Goal: Task Accomplishment & Management: Manage account settings

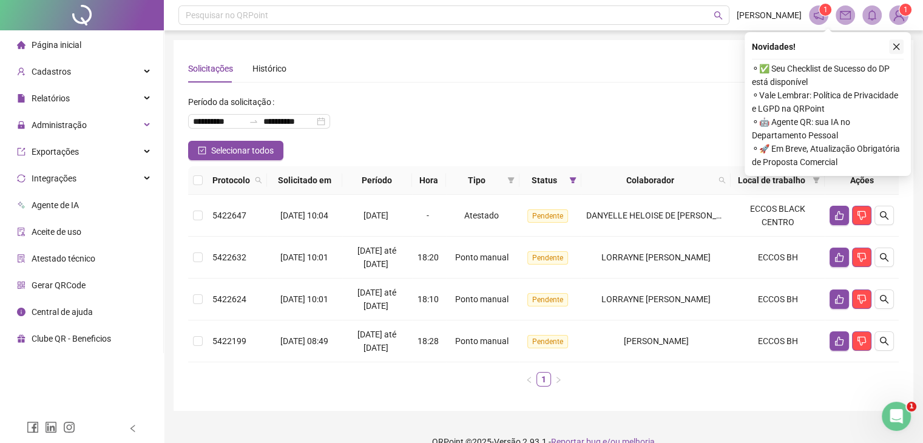
click at [893, 44] on icon "close" at bounding box center [896, 46] width 8 height 8
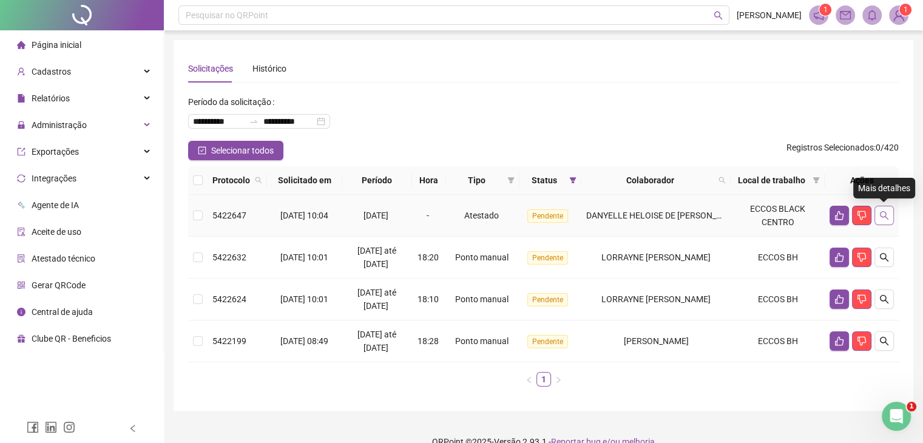
click at [885, 218] on icon "search" at bounding box center [884, 216] width 10 height 10
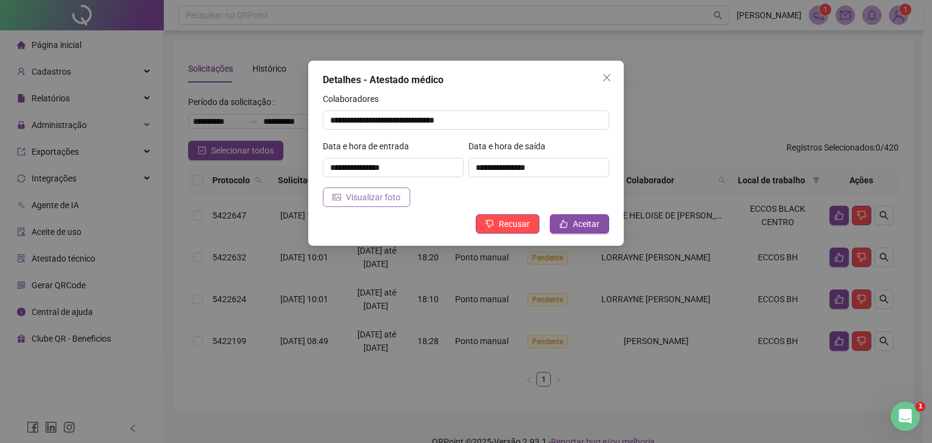
click at [352, 200] on span "Visualizar foto" at bounding box center [373, 197] width 55 height 13
click at [607, 78] on icon "close" at bounding box center [606, 77] width 7 height 7
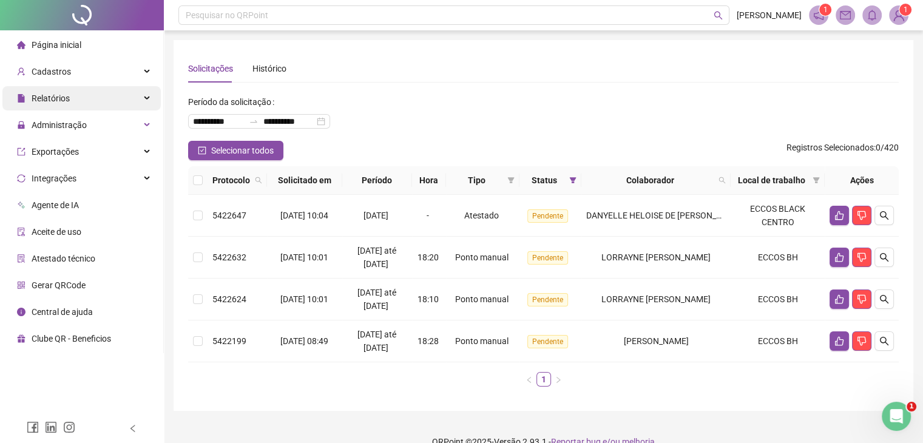
click at [73, 97] on div "Relatórios" at bounding box center [81, 98] width 158 height 24
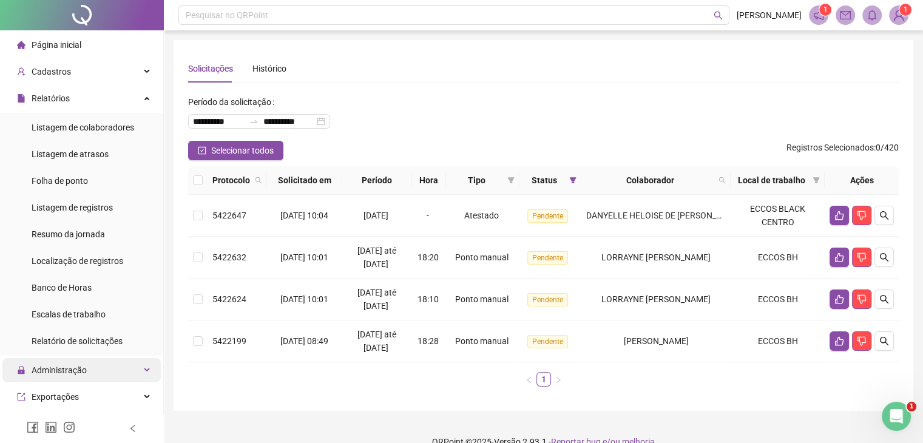
click at [73, 370] on span "Administração" at bounding box center [59, 370] width 55 height 10
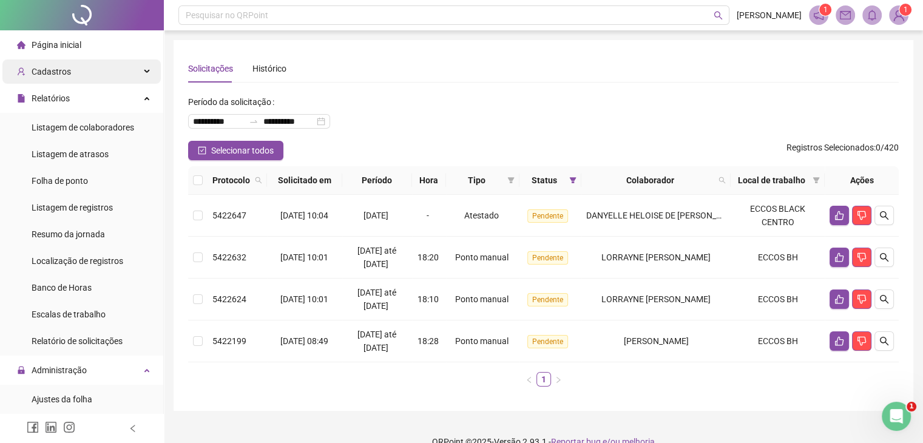
click at [83, 74] on div "Cadastros" at bounding box center [81, 71] width 158 height 24
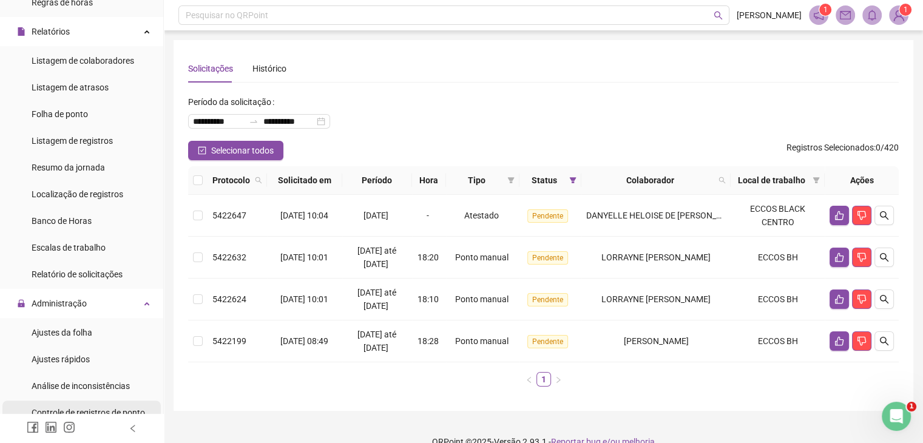
scroll to position [243, 0]
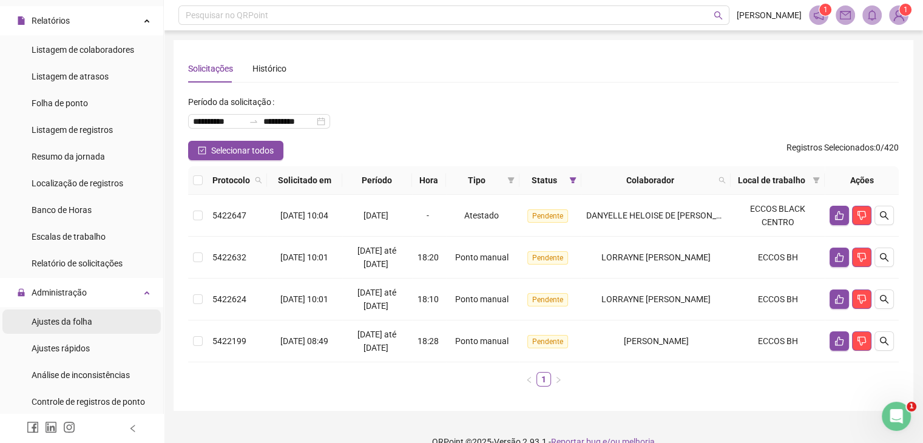
click at [65, 329] on div "Ajustes da folha" at bounding box center [62, 321] width 61 height 24
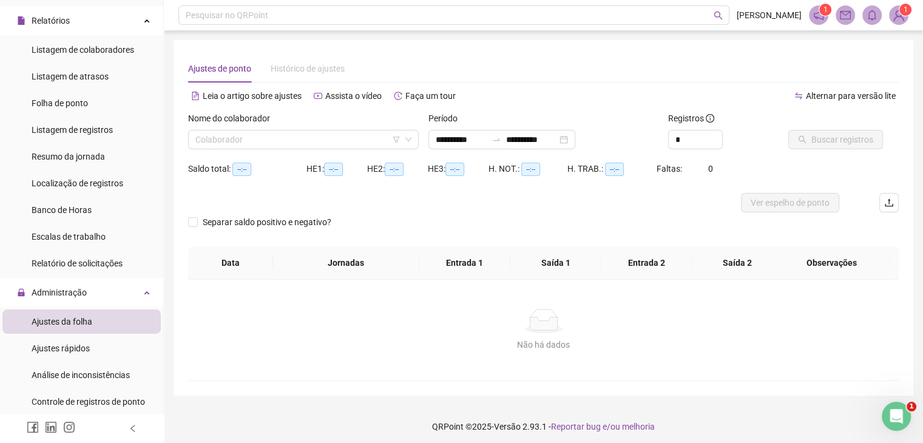
type input "**********"
click at [242, 127] on div "Nome do colaborador" at bounding box center [303, 121] width 231 height 18
click at [240, 138] on input "search" at bounding box center [297, 139] width 205 height 18
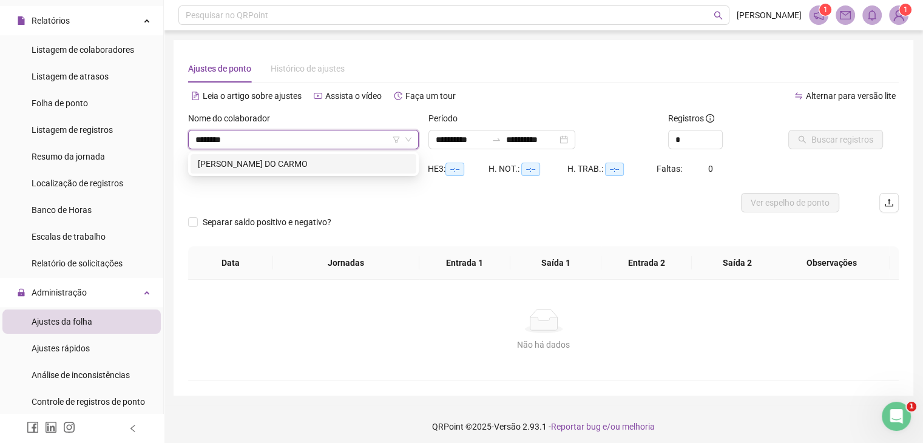
type input "*********"
click at [334, 156] on div "[PERSON_NAME] DO CARMO" at bounding box center [304, 163] width 226 height 19
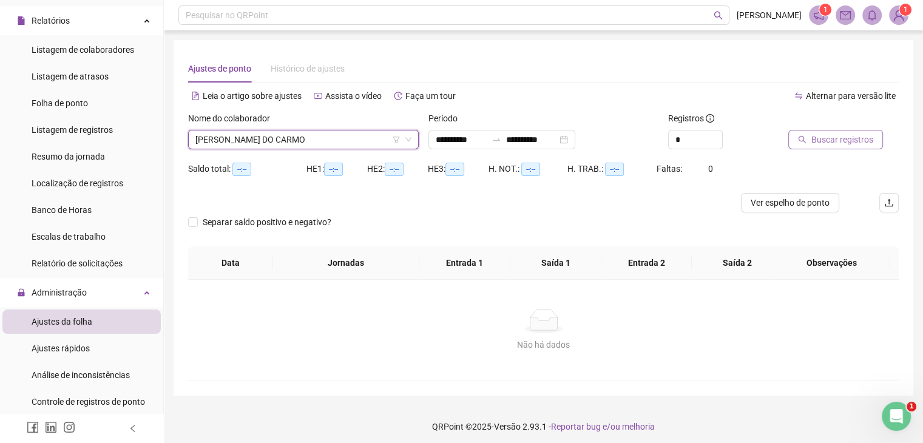
click at [853, 140] on span "Buscar registros" at bounding box center [842, 139] width 62 height 13
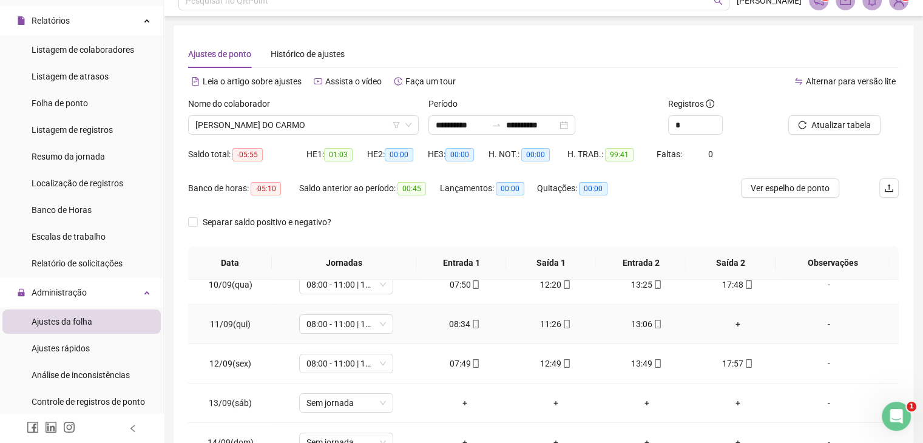
scroll to position [177, 0]
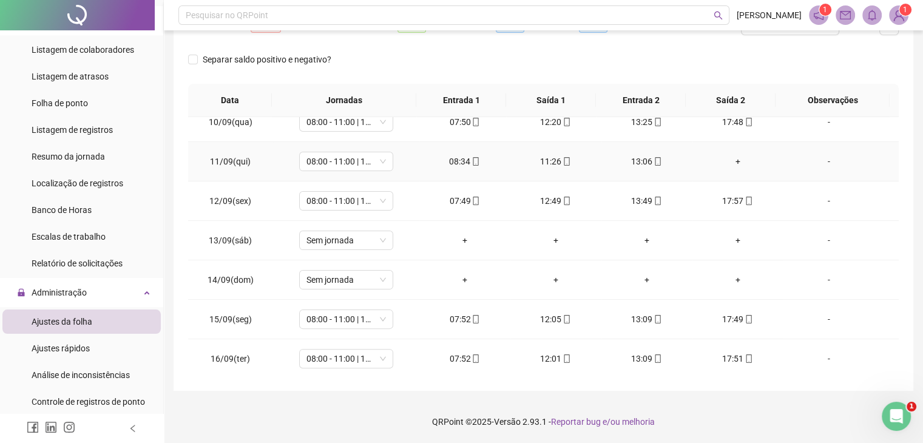
click at [732, 156] on div "+" at bounding box center [738, 161] width 72 height 13
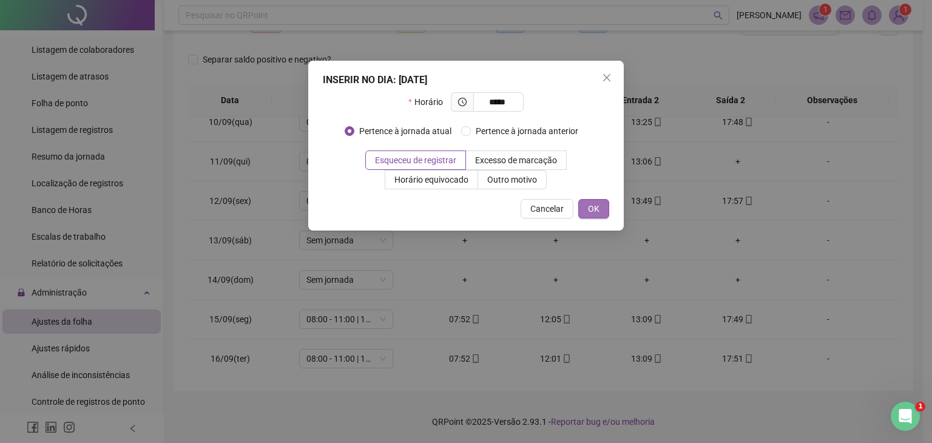
type input "*****"
click at [593, 207] on span "OK" at bounding box center [594, 208] width 12 height 13
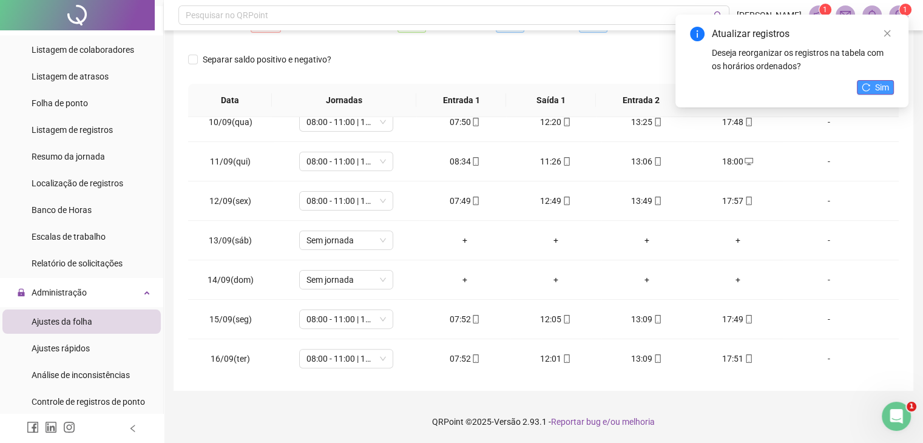
click at [873, 88] on button "Sim" at bounding box center [875, 87] width 37 height 15
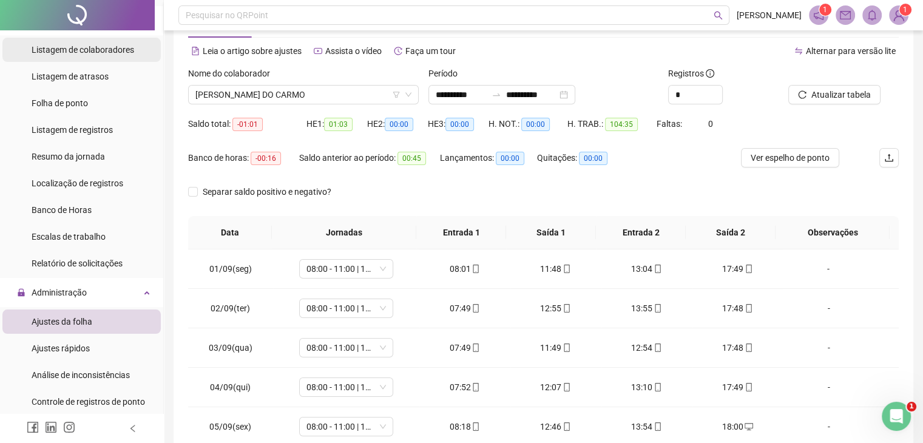
scroll to position [0, 0]
